Goal: Contribute content

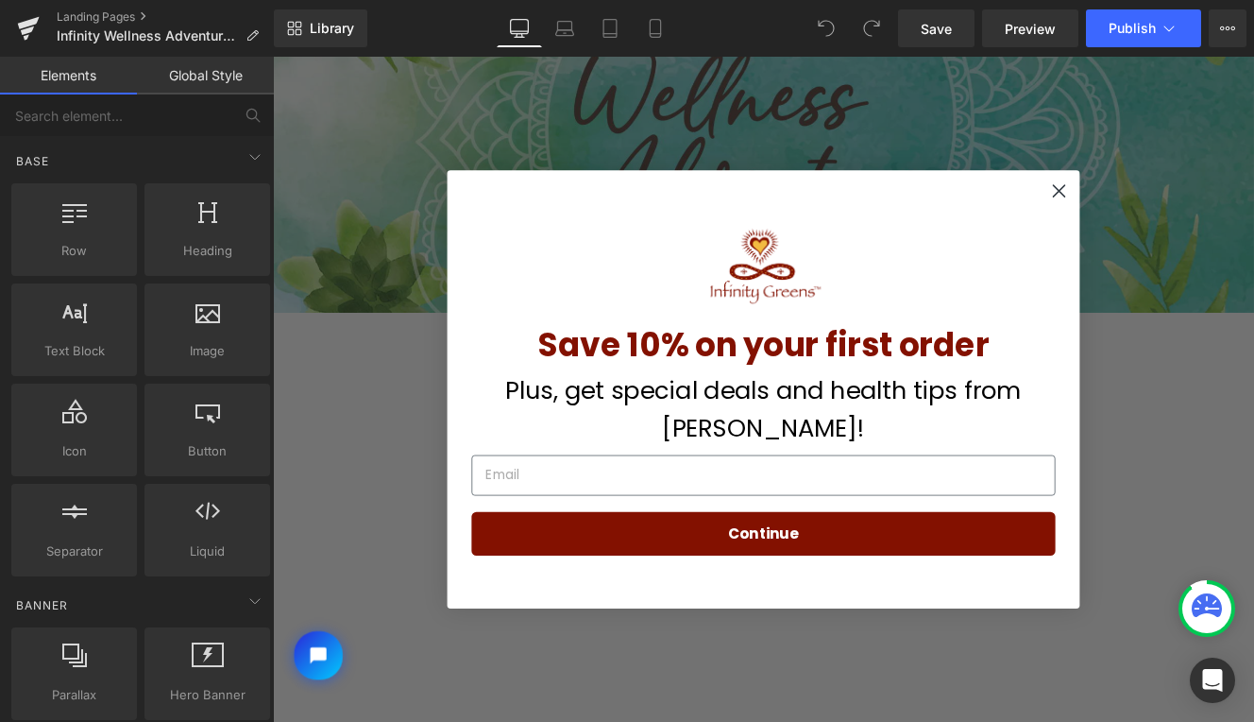
click at [476, 510] on form "Save 10% on your first order Plus, get special deals and health tips from [PERS…" at bounding box center [844, 444] width 737 height 510
click at [1189, 216] on icon "Close dialog" at bounding box center [1189, 213] width 13 height 13
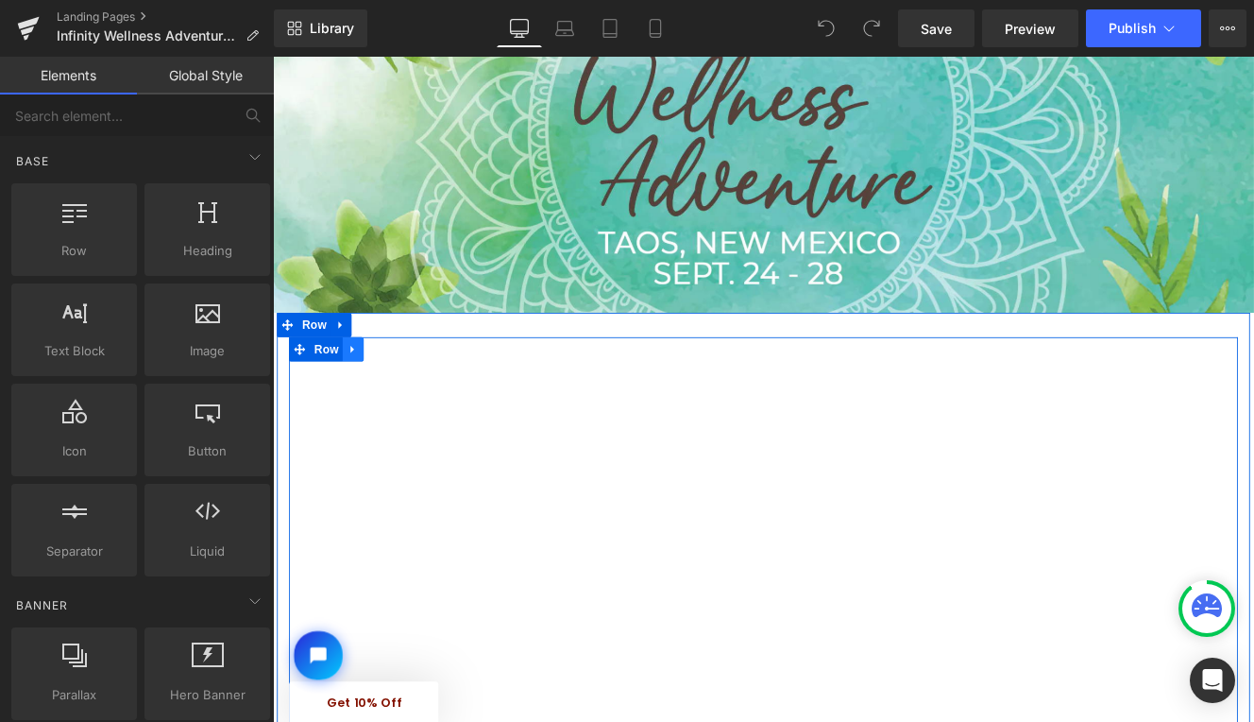
click at [364, 399] on icon at bounding box center [366, 398] width 4 height 9
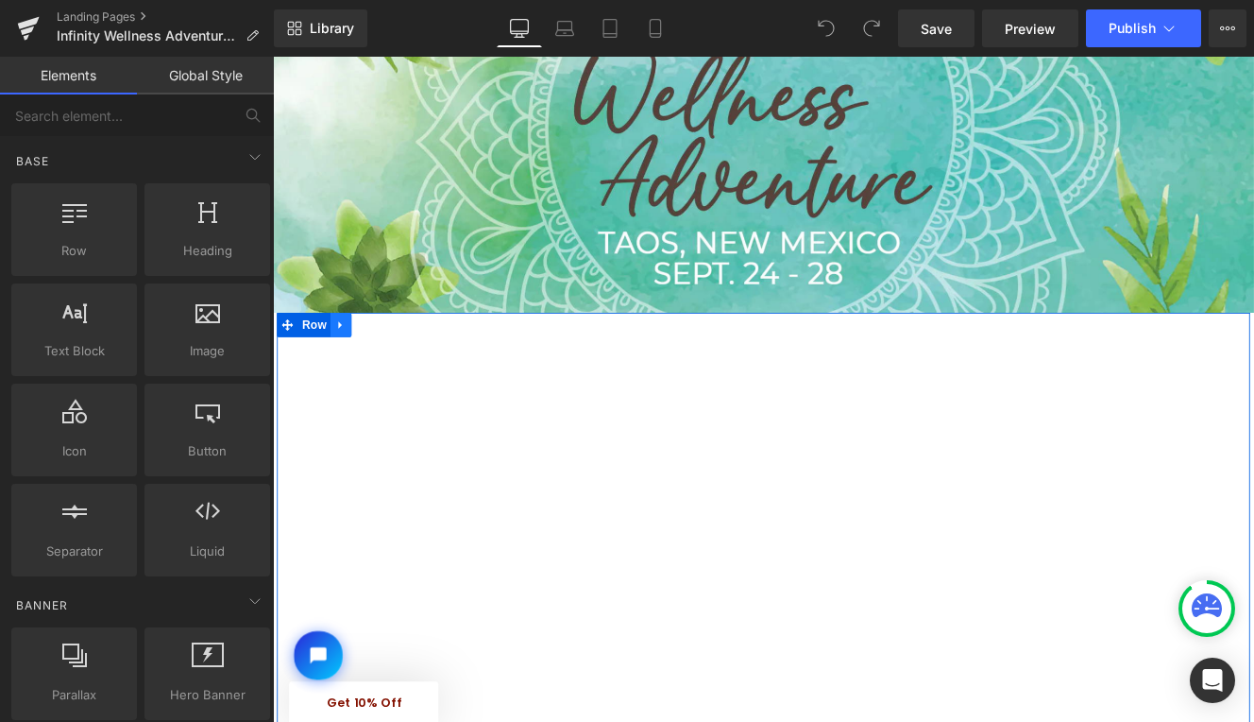
click at [349, 370] on icon at bounding box center [351, 370] width 4 height 9
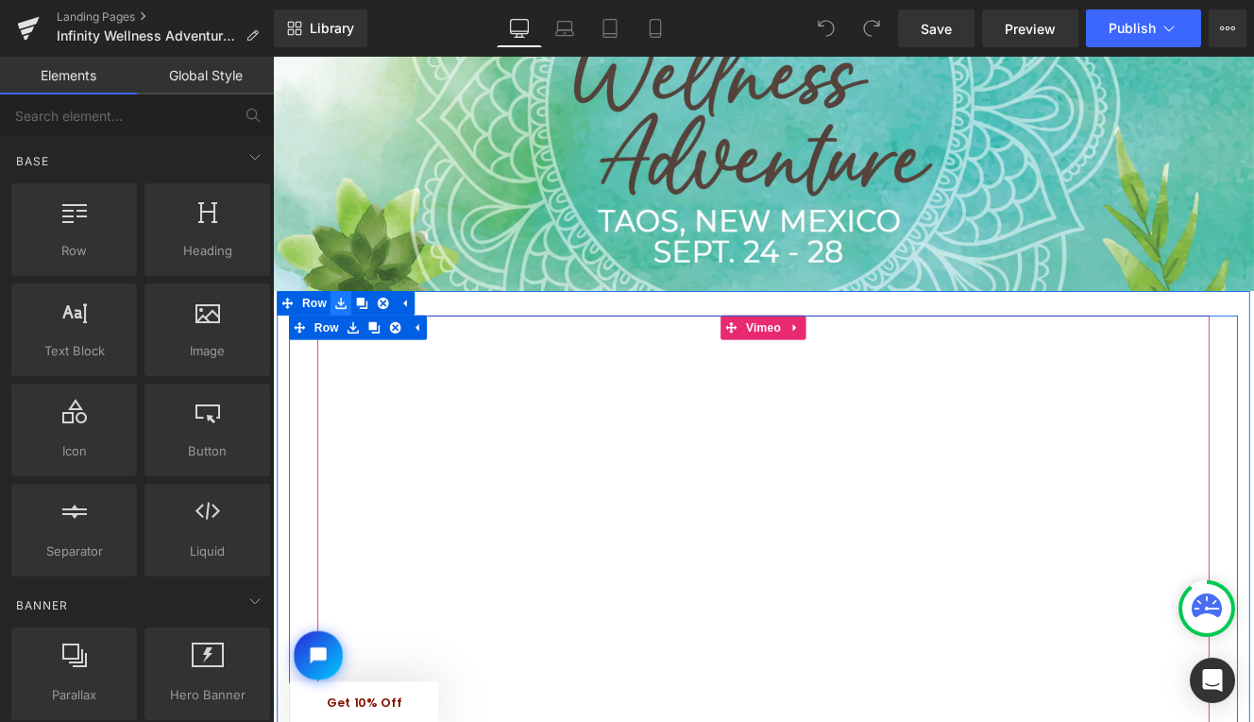
scroll to position [316, 0]
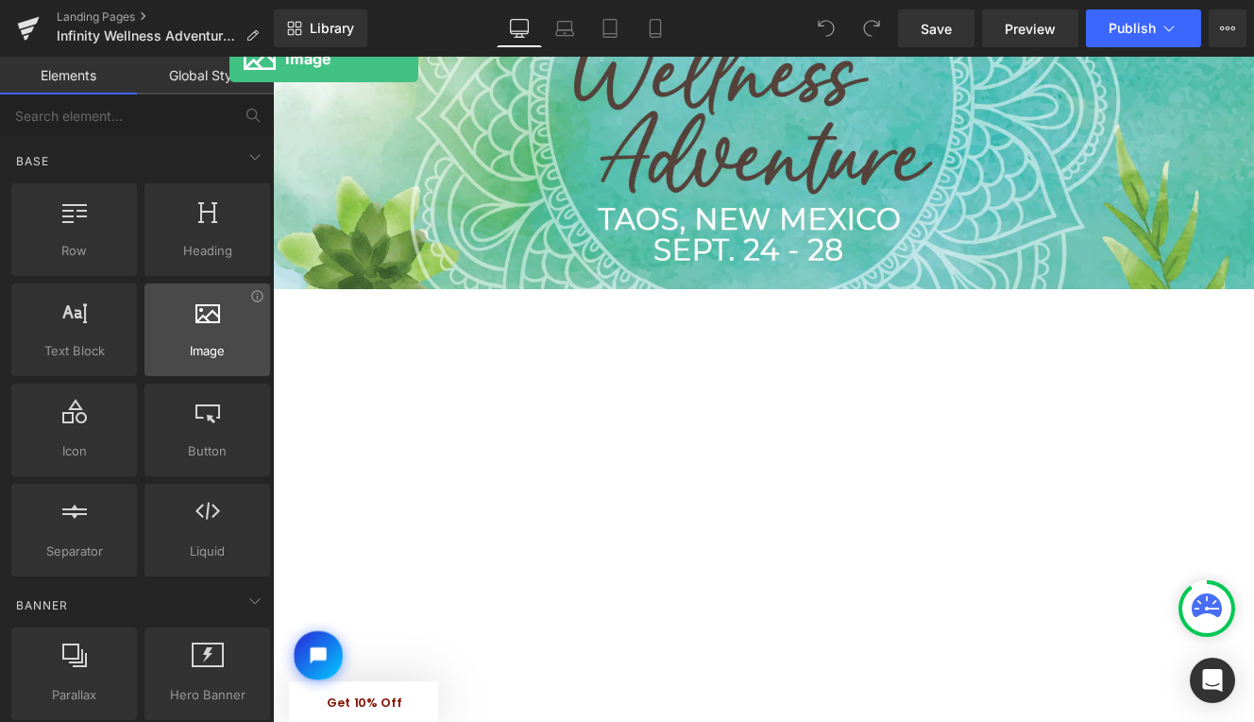
click at [230, 331] on div at bounding box center [207, 319] width 114 height 43
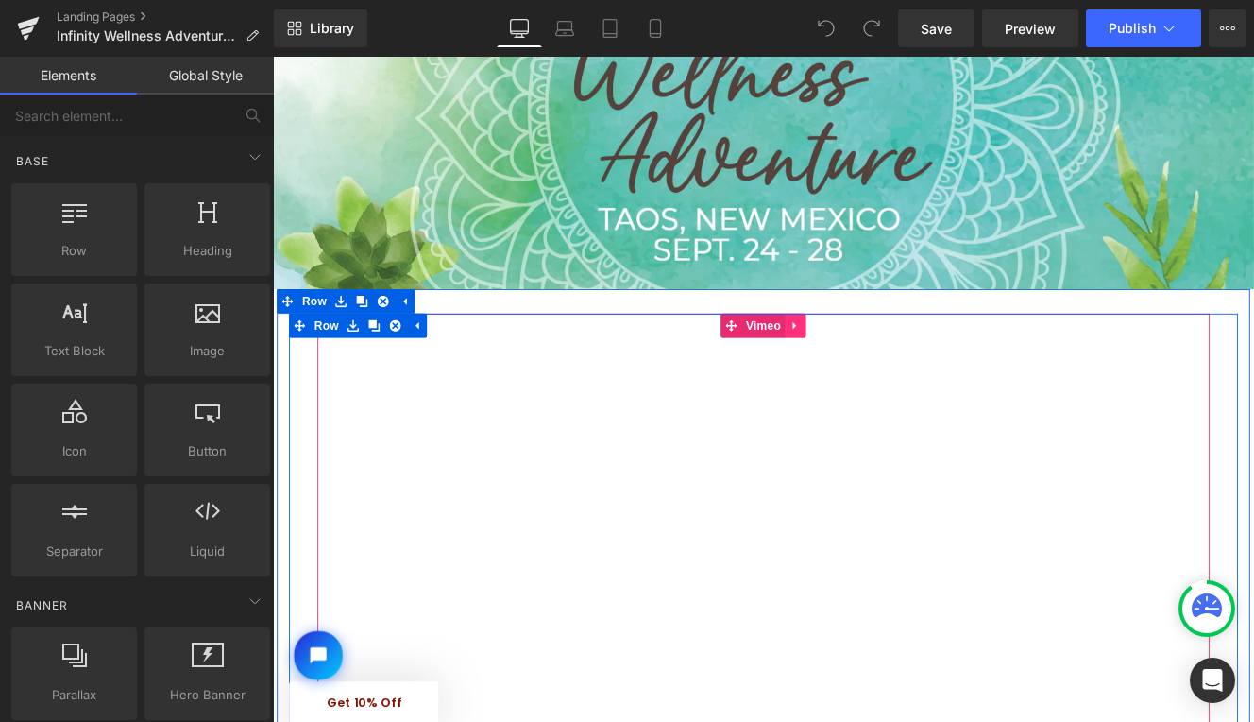
click at [879, 369] on icon at bounding box center [882, 370] width 13 height 14
click at [808, 366] on link "Vimeo" at bounding box center [795, 370] width 75 height 28
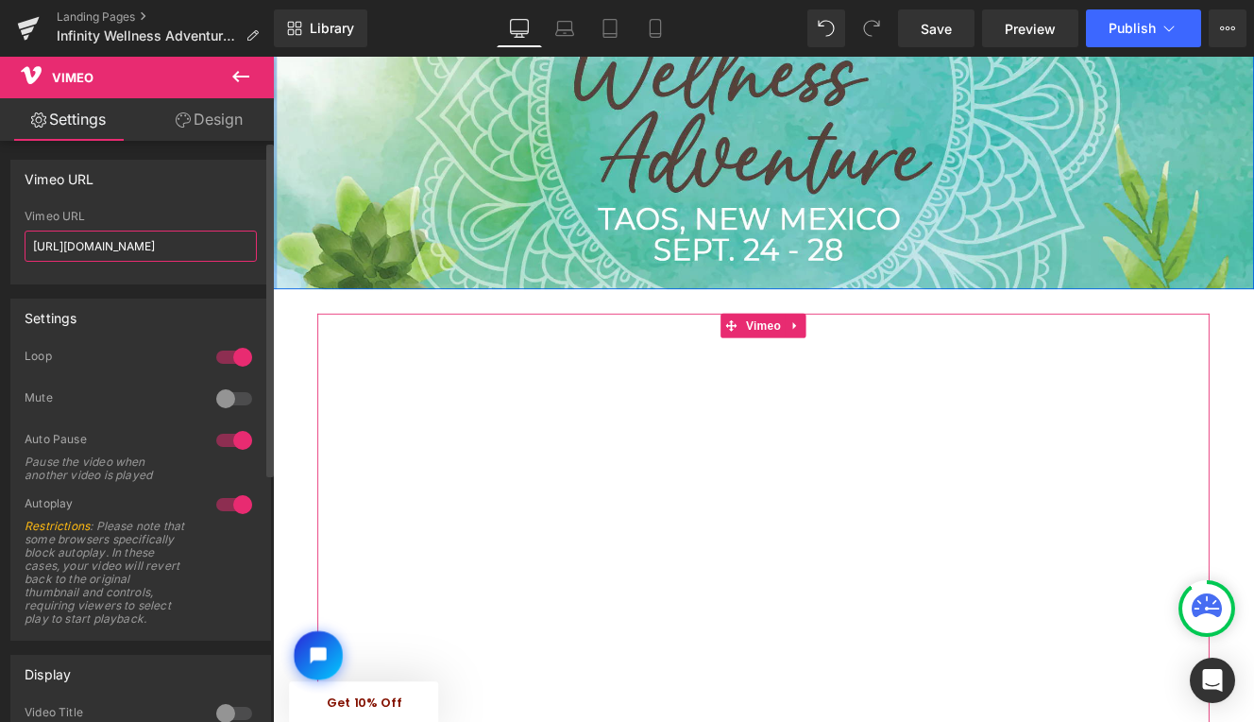
click at [162, 249] on input "[URL][DOMAIN_NAME]" at bounding box center [141, 245] width 232 height 31
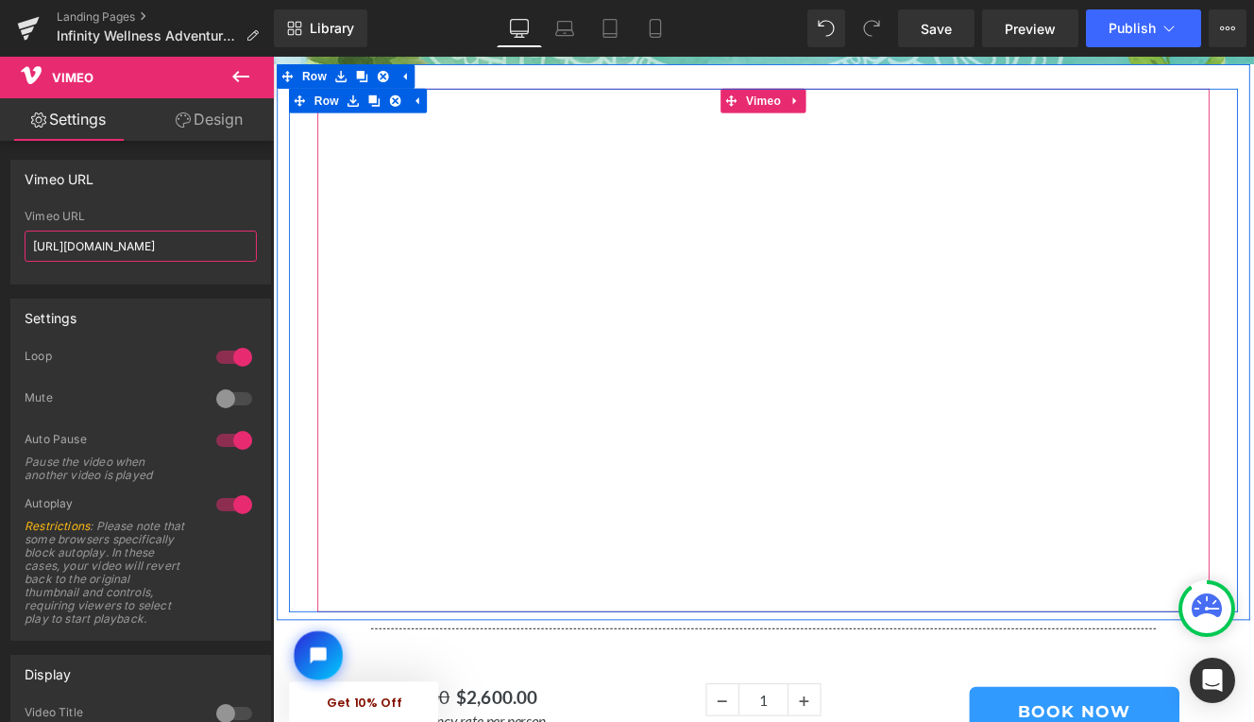
scroll to position [581, 0]
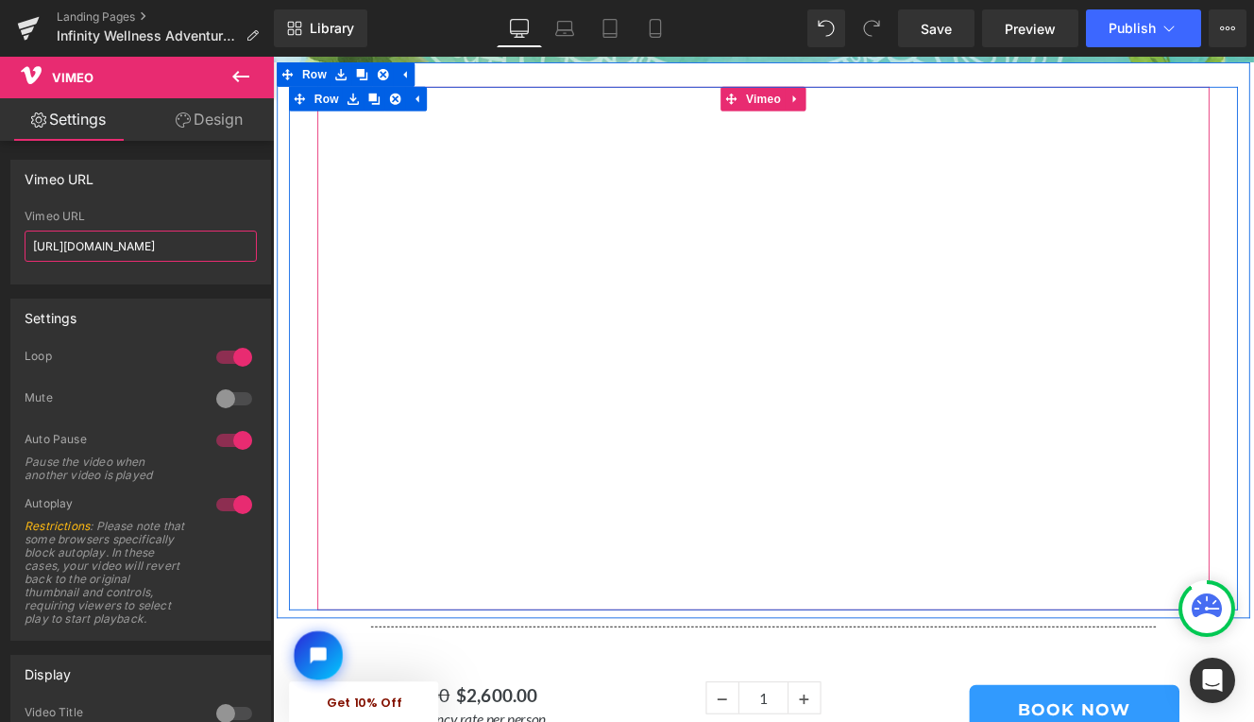
type input "[URL][DOMAIN_NAME]"
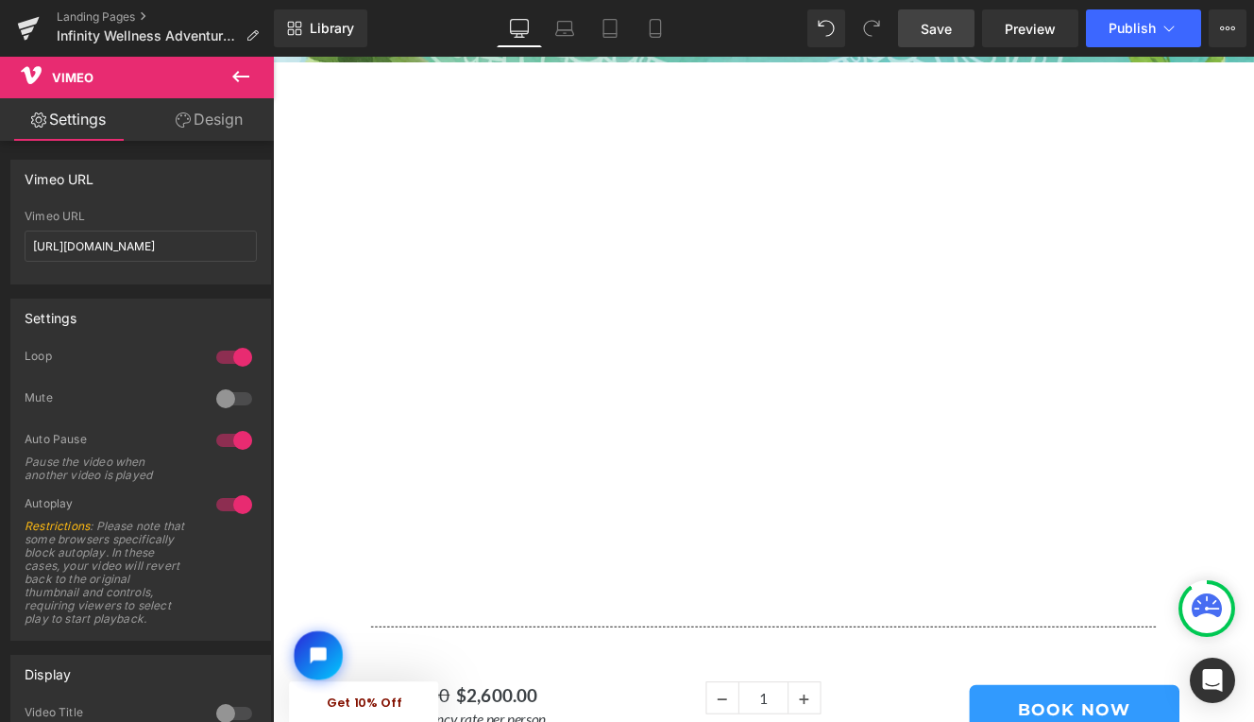
click at [958, 30] on link "Save" at bounding box center [936, 28] width 77 height 38
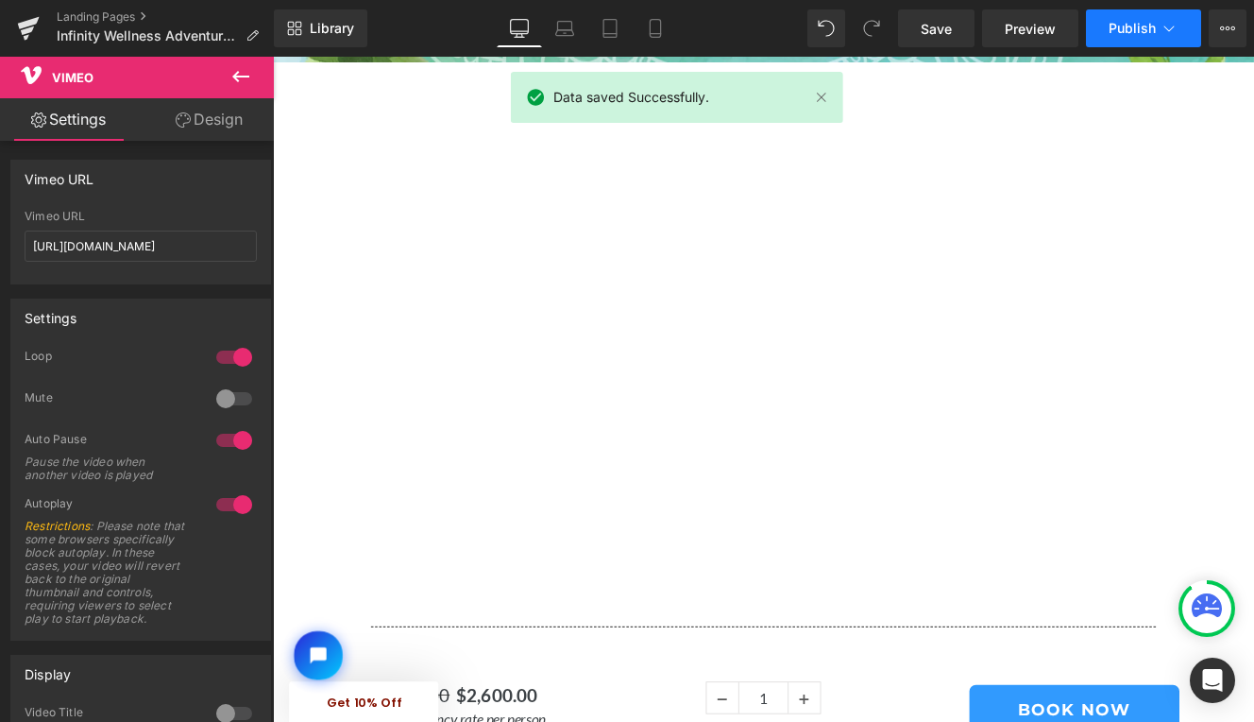
click at [1107, 26] on button "Publish" at bounding box center [1143, 28] width 115 height 38
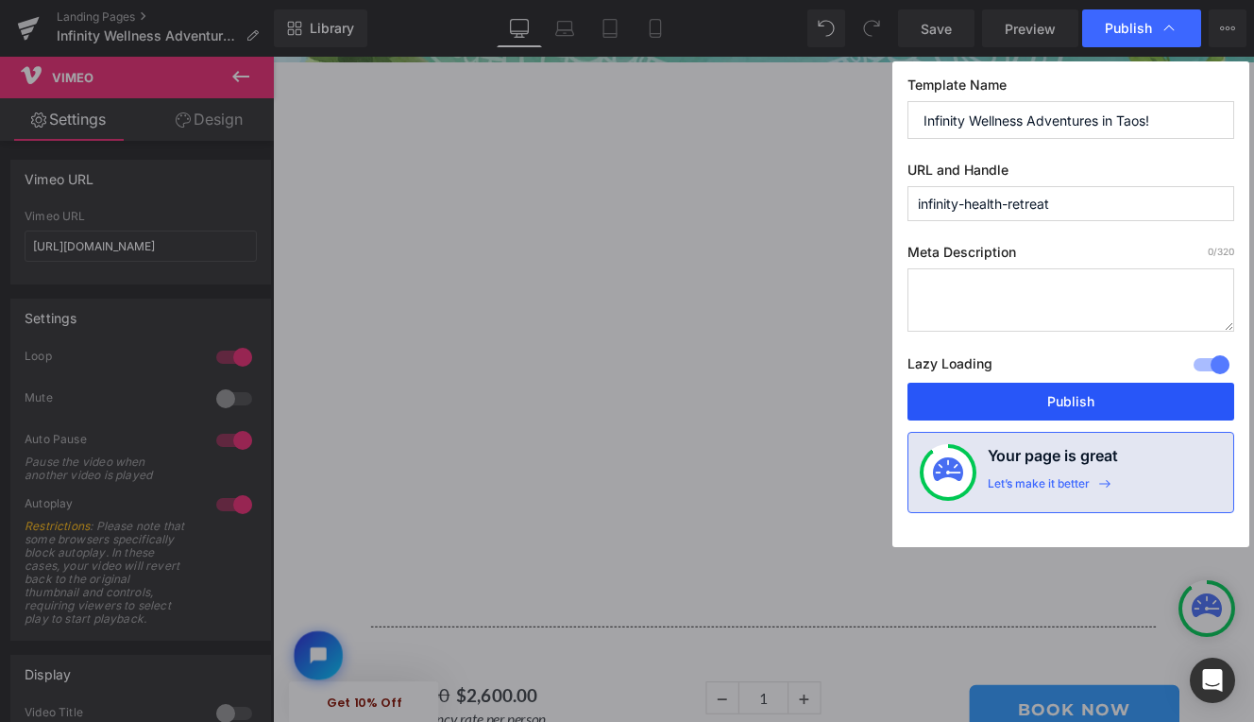
click at [1047, 395] on button "Publish" at bounding box center [1071, 402] width 327 height 38
